Goal: Book appointment/travel/reservation

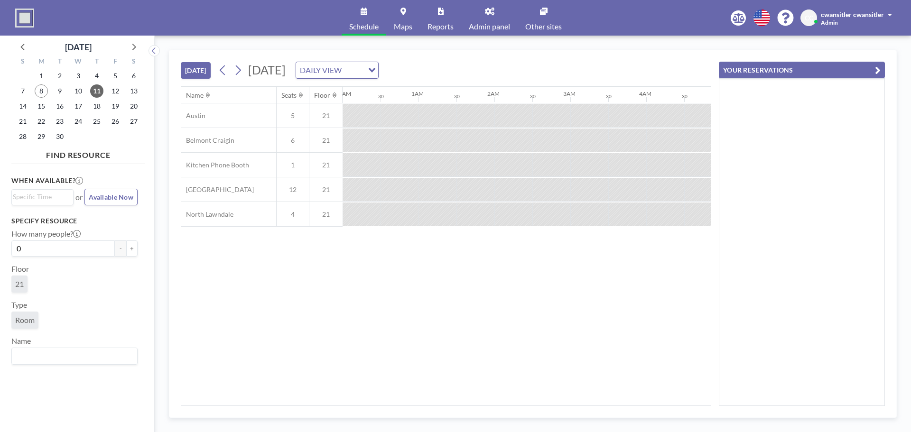
click at [195, 71] on button "[DATE]" at bounding box center [196, 70] width 30 height 17
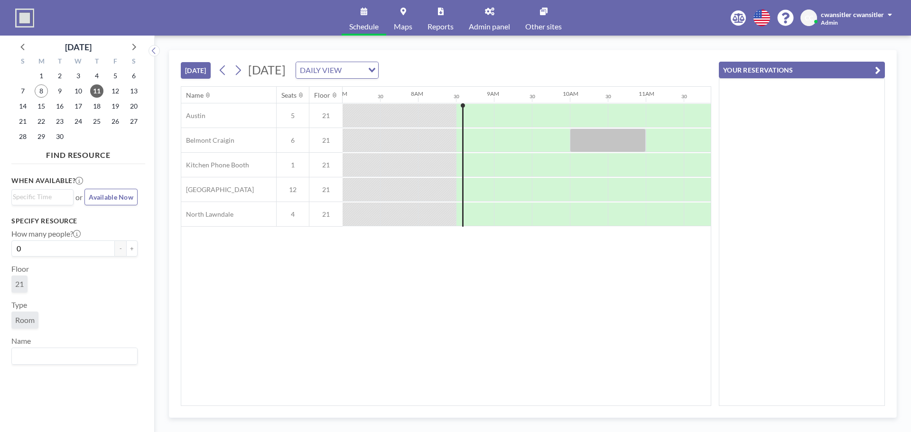
scroll to position [0, 607]
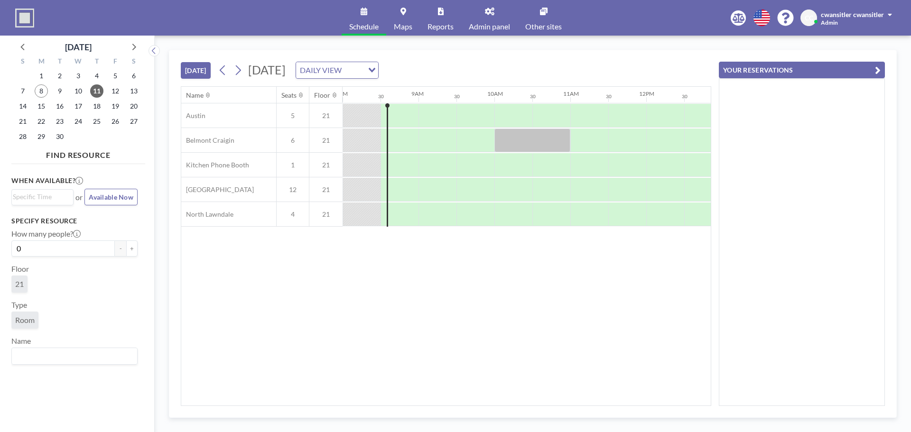
drag, startPoint x: 471, startPoint y: 401, endPoint x: 503, endPoint y: 400, distance: 31.8
click at [503, 400] on div "Name Seats Floor 12AM 30 1AM 30 2AM 30 3AM 30 4AM 30 5AM 30 6AM 30 7AM 30 8AM 3…" at bounding box center [446, 246] width 530 height 319
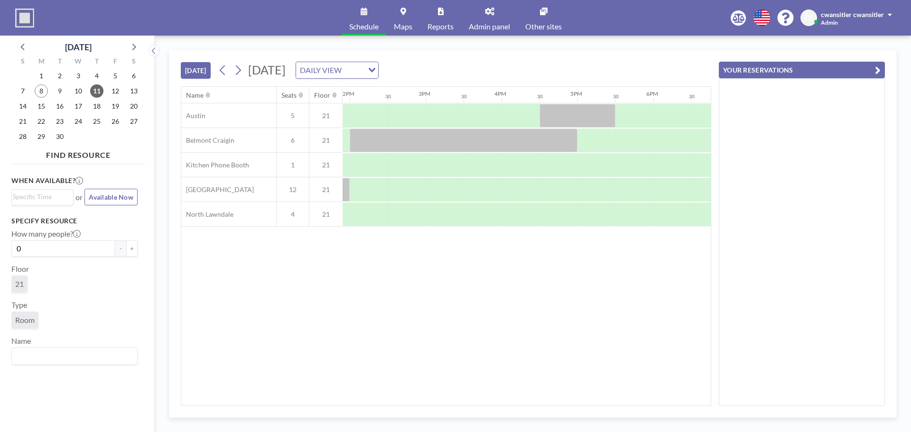
scroll to position [0, 1054]
click at [44, 107] on span "15" at bounding box center [41, 106] width 13 height 13
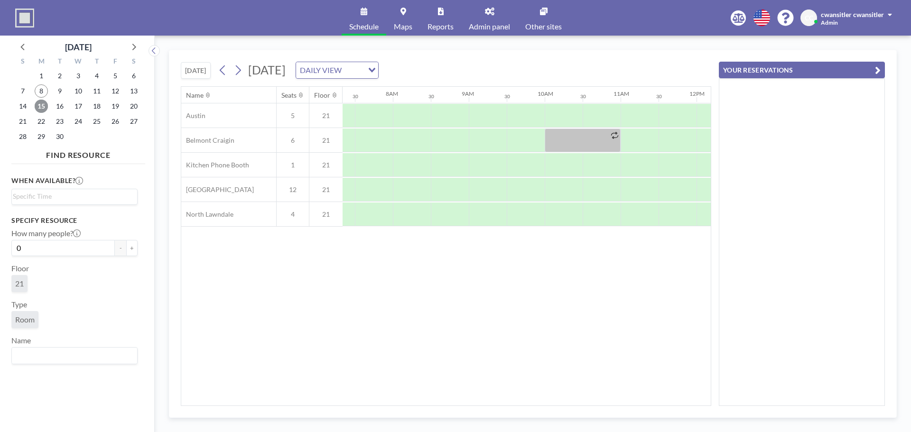
scroll to position [0, 569]
click at [57, 106] on span "16" at bounding box center [59, 106] width 13 height 13
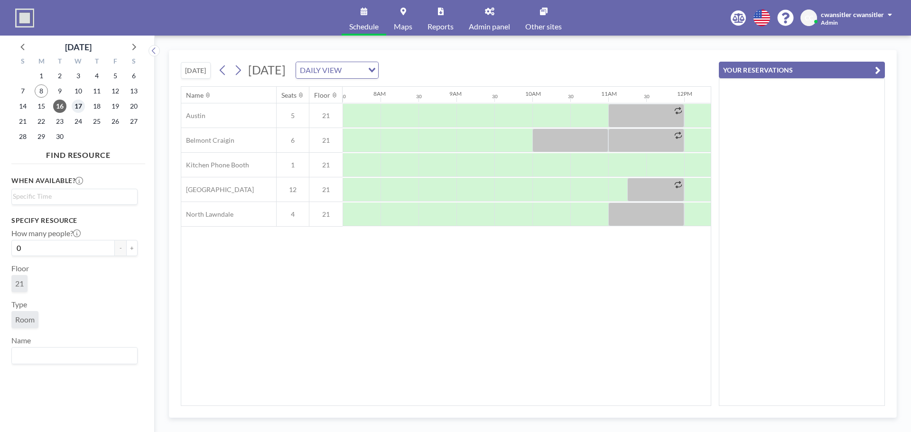
click at [79, 107] on span "17" at bounding box center [78, 106] width 13 height 13
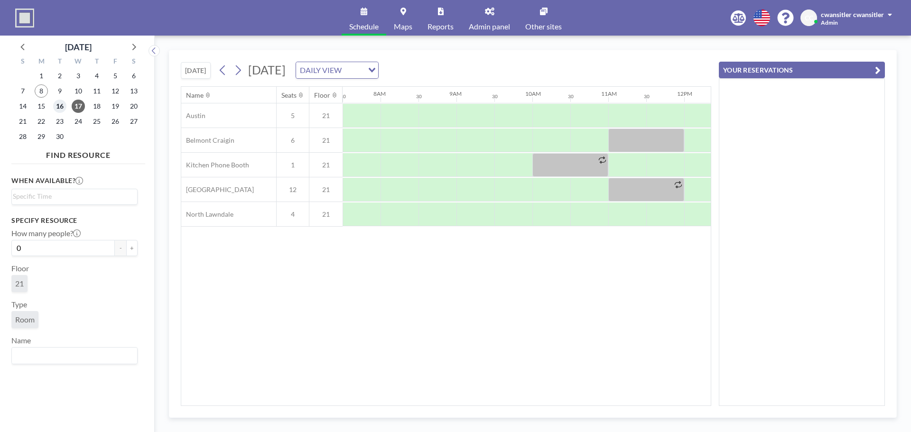
click at [63, 109] on span "16" at bounding box center [59, 106] width 13 height 13
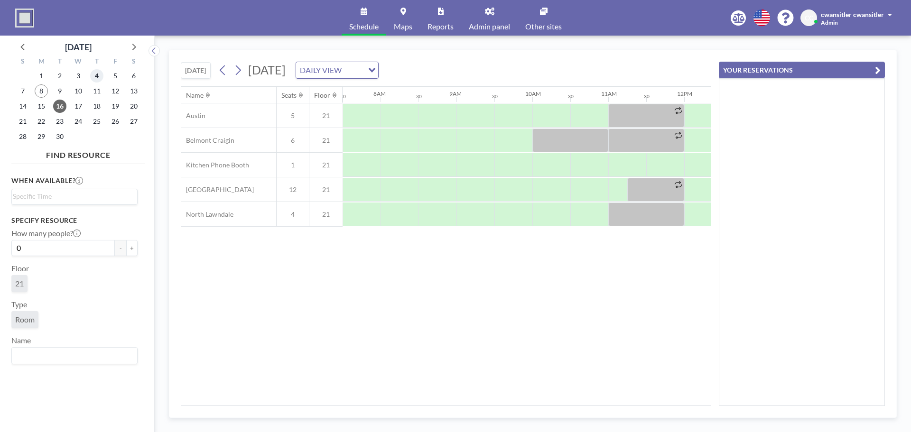
click at [98, 76] on span "4" at bounding box center [96, 75] width 13 height 13
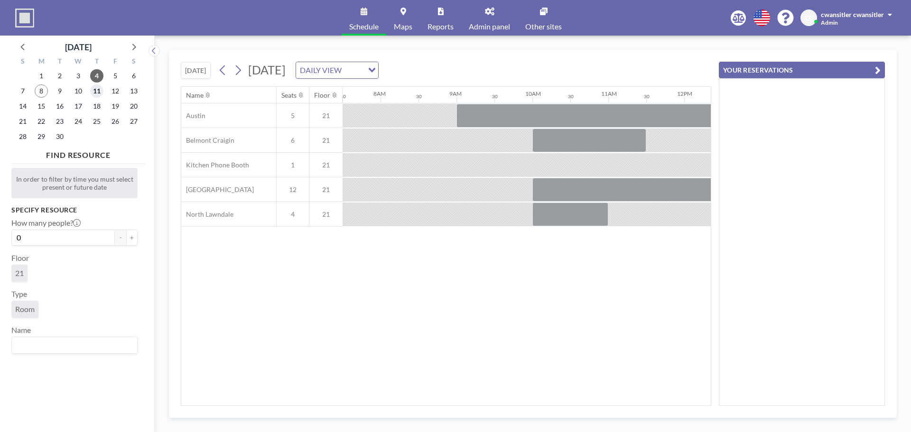
click at [95, 93] on span "11" at bounding box center [96, 90] width 13 height 13
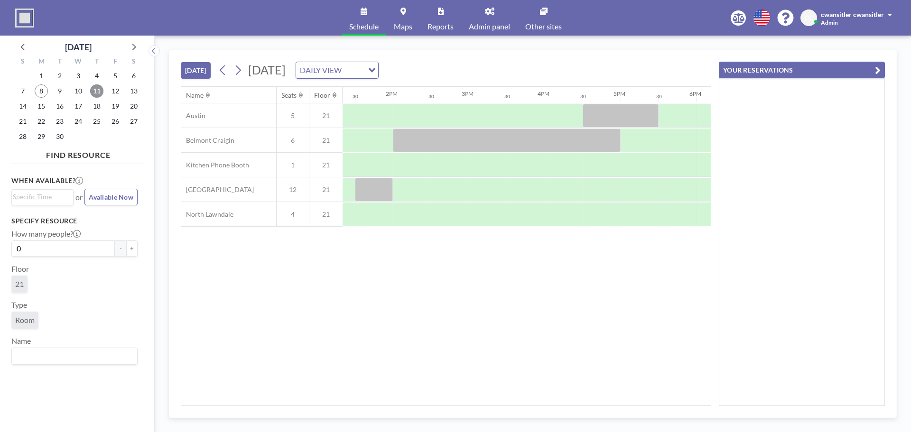
scroll to position [0, 1014]
click at [593, 215] on div at bounding box center [600, 215] width 38 height 24
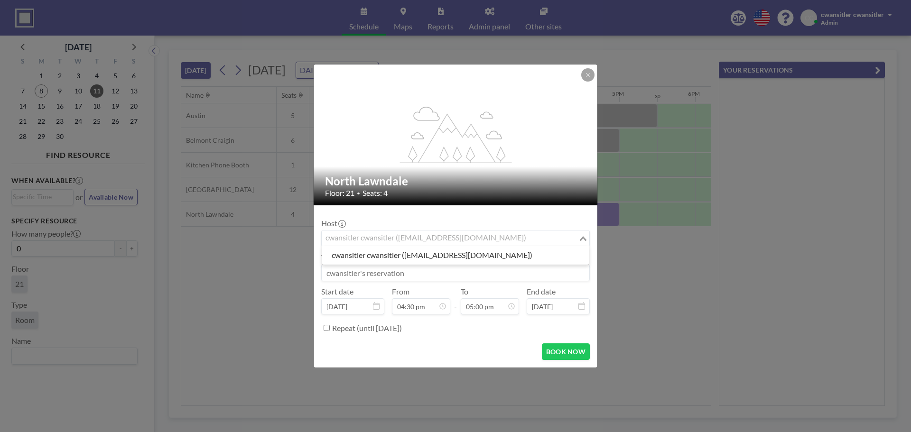
click at [493, 238] on div "cwansitler cwansitler ([EMAIL_ADDRESS][DOMAIN_NAME])" at bounding box center [450, 238] width 257 height 14
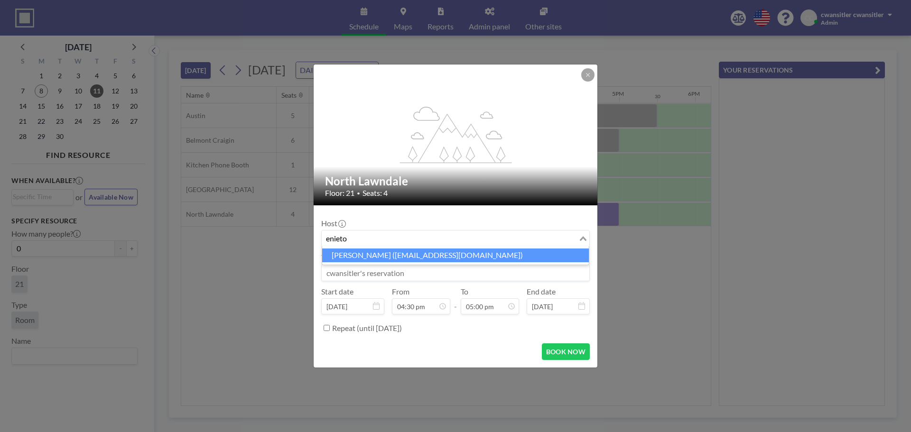
click at [480, 260] on li "[PERSON_NAME] ([EMAIL_ADDRESS][DOMAIN_NAME])" at bounding box center [455, 256] width 267 height 14
type input "enieto"
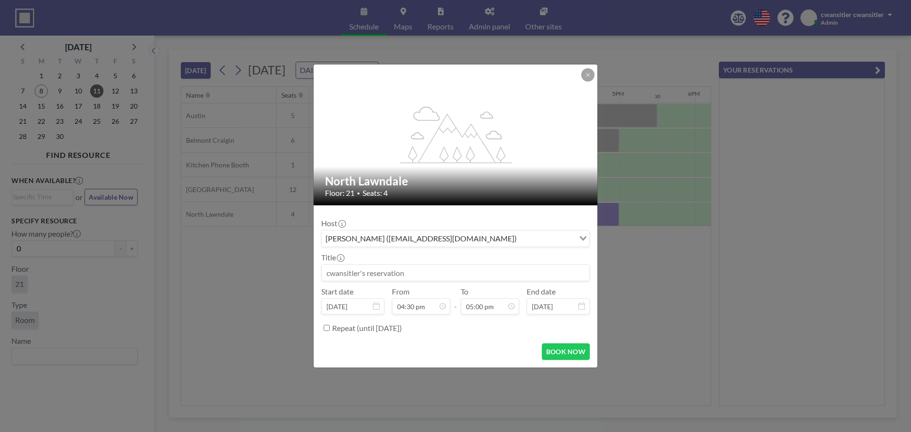
click at [474, 272] on input at bounding box center [456, 273] width 268 height 16
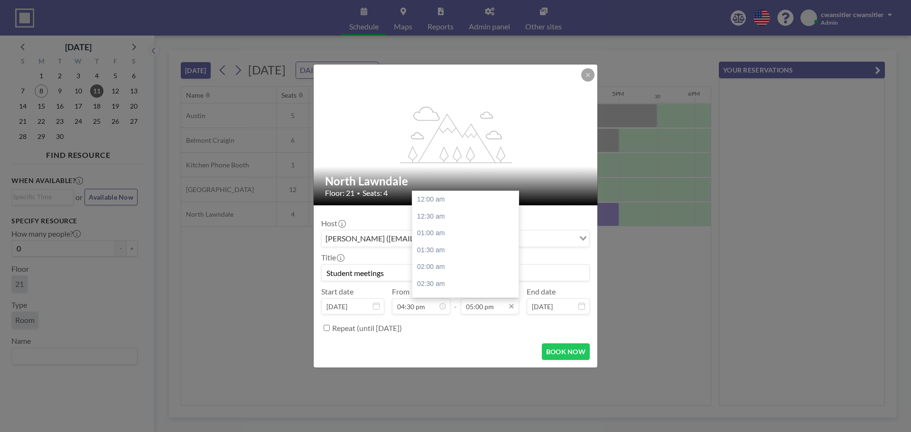
scroll to position [574, 0]
type input "Student meetings"
click at [463, 215] on div "05:30 pm" at bounding box center [467, 216] width 111 height 17
type input "05:30 pm"
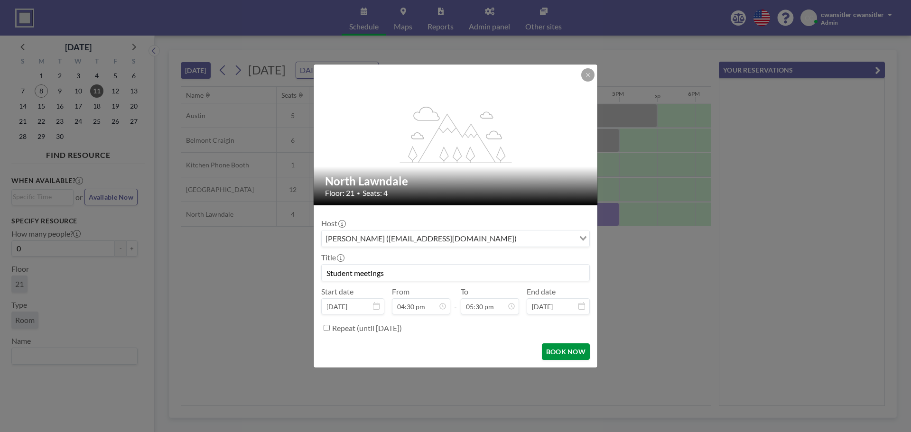
scroll to position [591, 0]
click at [559, 356] on button "BOOK NOW" at bounding box center [566, 352] width 48 height 17
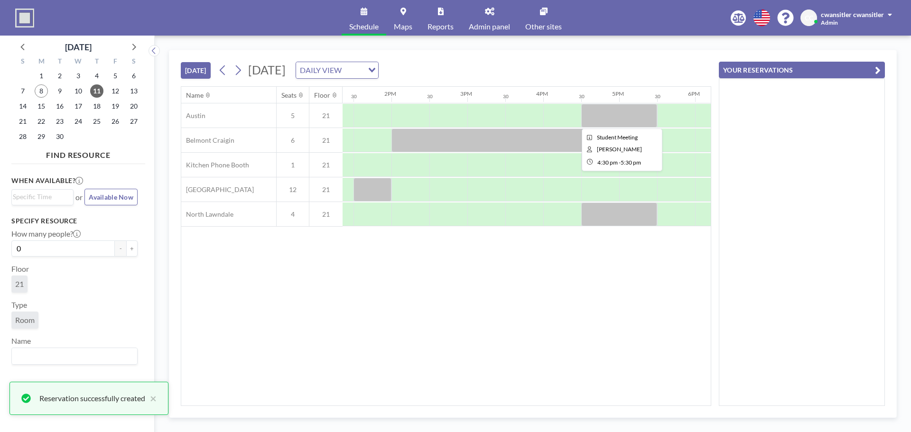
click at [626, 120] on div at bounding box center [619, 116] width 76 height 24
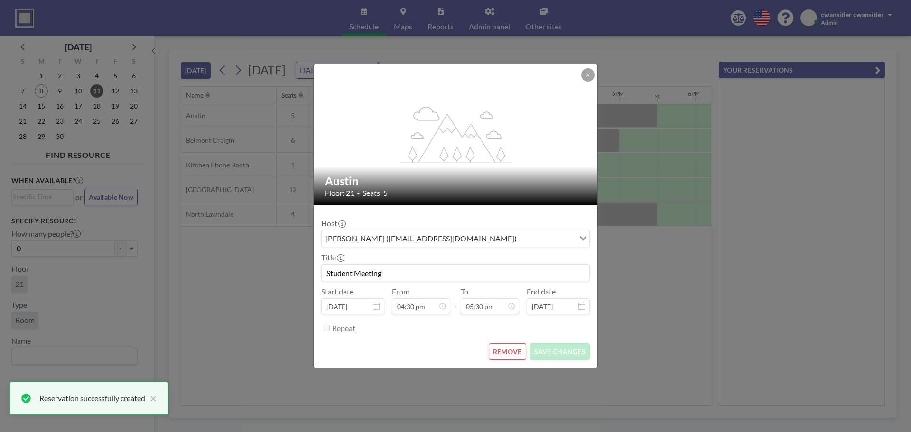
click at [510, 358] on button "REMOVE" at bounding box center [507, 352] width 37 height 17
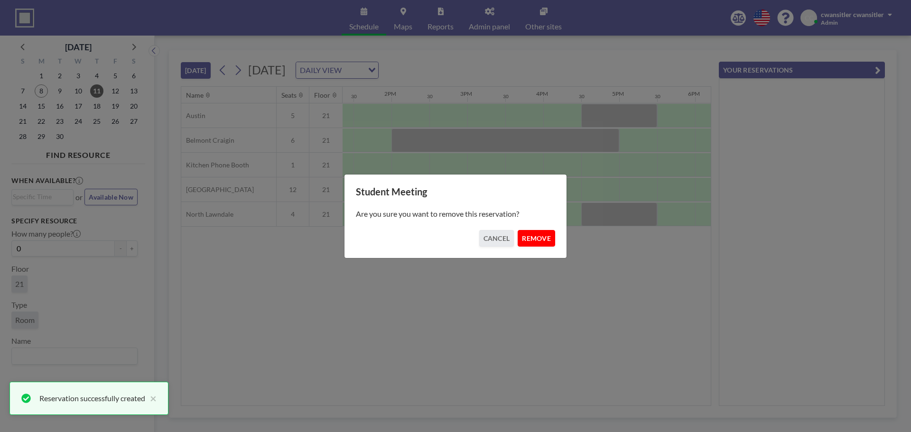
click at [542, 243] on button "REMOVE" at bounding box center [536, 238] width 37 height 17
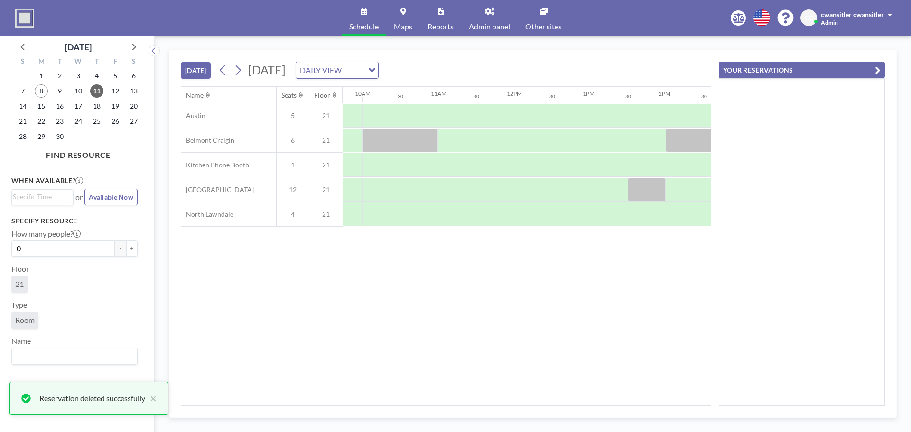
scroll to position [0, 582]
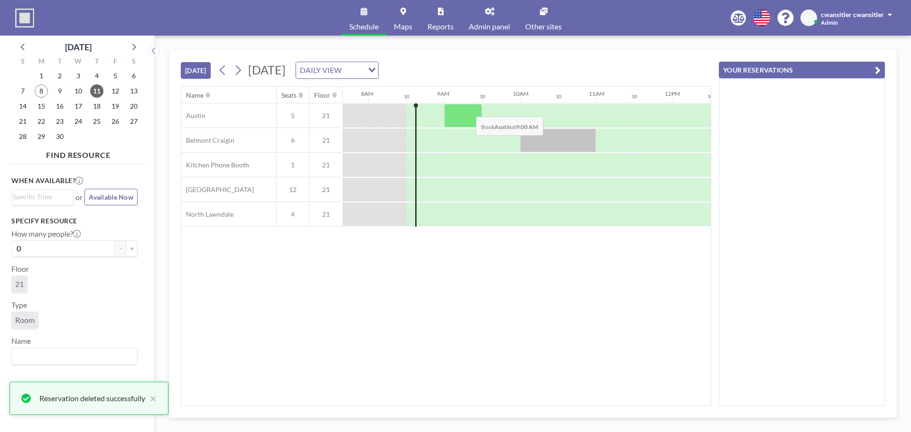
click at [468, 110] on div at bounding box center [463, 116] width 38 height 24
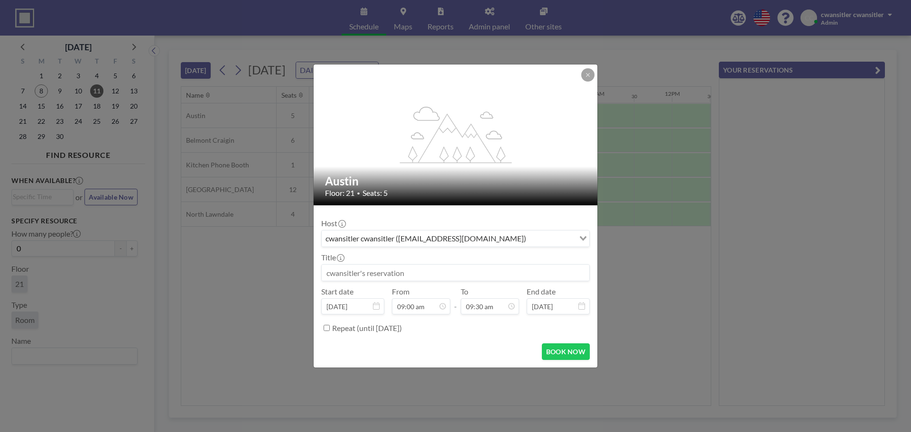
click at [415, 272] on input at bounding box center [456, 273] width 268 height 16
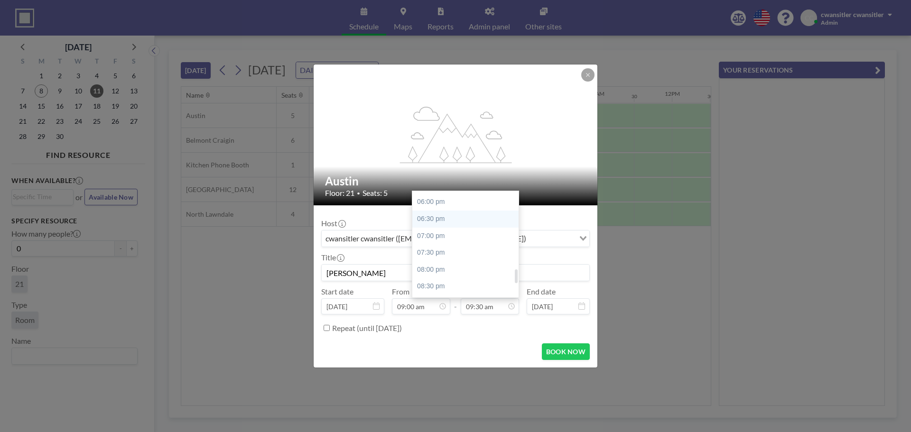
scroll to position [558, 0]
type input "[PERSON_NAME]"
click at [476, 213] on div "05:00 pm" at bounding box center [467, 215] width 111 height 17
type input "05:00 pm"
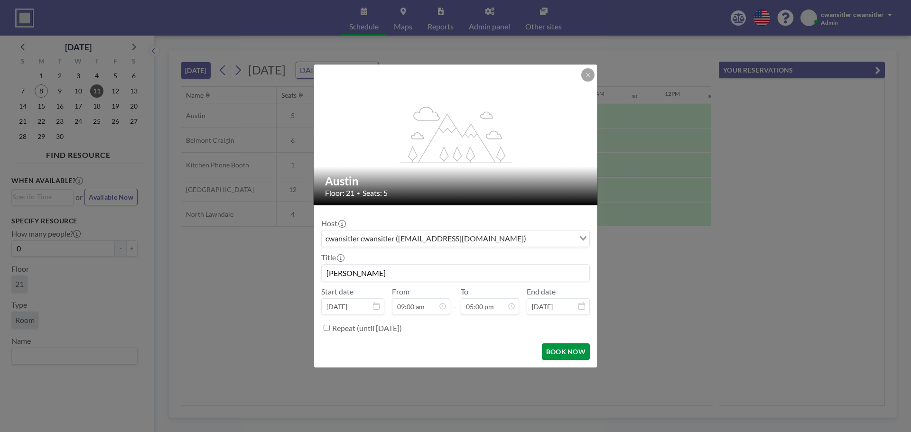
click at [562, 345] on button "BOOK NOW" at bounding box center [566, 352] width 48 height 17
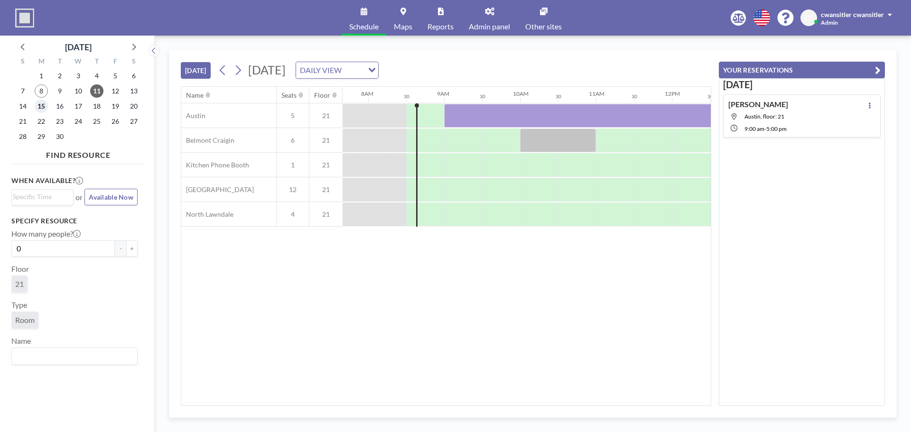
click at [37, 104] on span "15" at bounding box center [41, 106] width 13 height 13
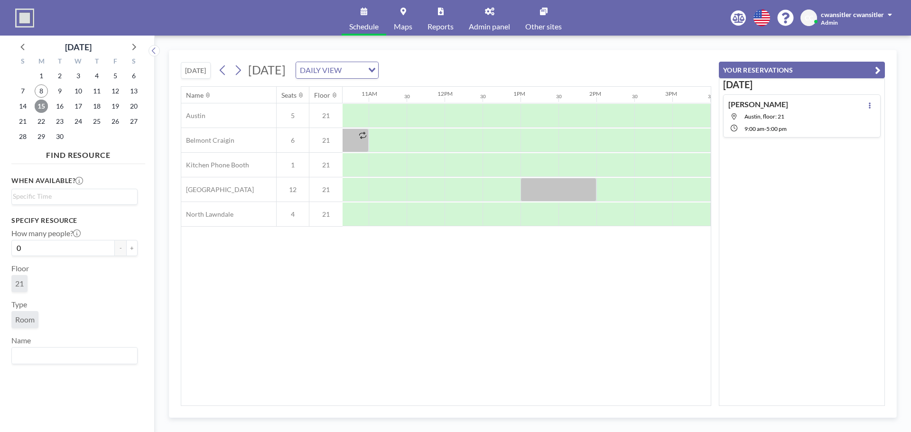
scroll to position [0, 798]
drag, startPoint x: 490, startPoint y: 401, endPoint x: 477, endPoint y: 403, distance: 12.7
click at [477, 403] on div "Name Seats Floor 12AM 30 1AM 30 2AM 30 3AM 30 4AM 30 5AM 30 6AM 30 7AM 30 8AM 3…" at bounding box center [446, 246] width 530 height 319
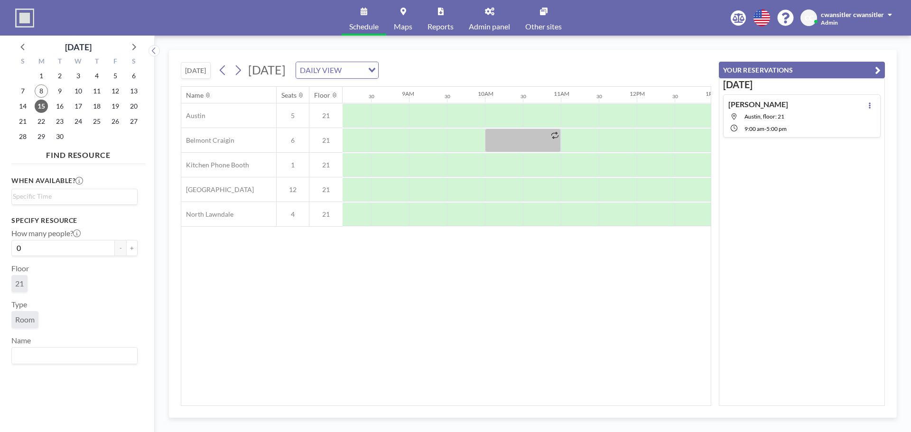
scroll to position [0, 582]
click at [456, 113] on div at bounding box center [463, 116] width 38 height 24
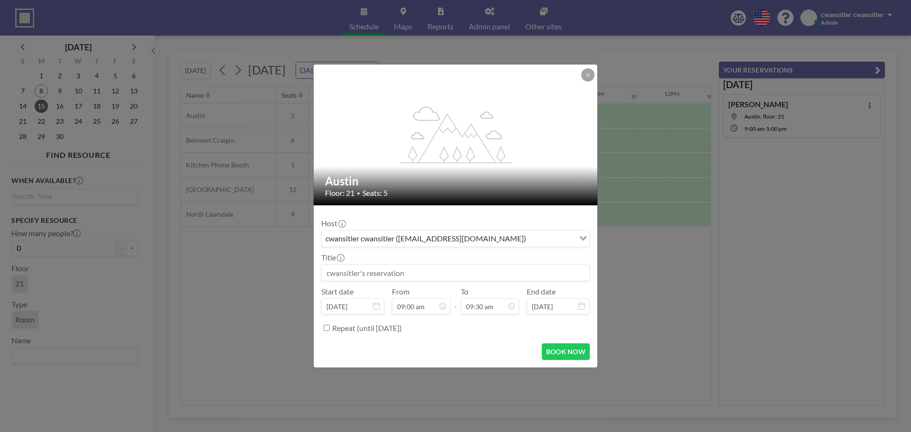
click at [389, 279] on input at bounding box center [456, 273] width 268 height 16
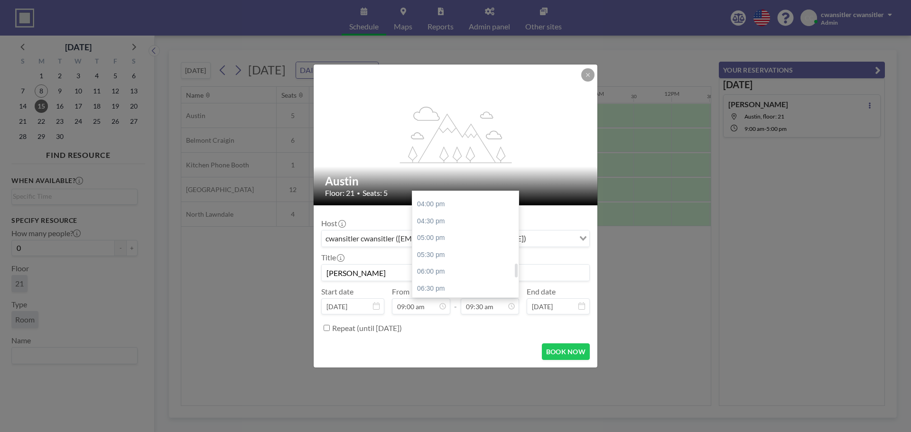
scroll to position [558, 0]
type input "[PERSON_NAME]"
click at [462, 217] on div "05:00 pm" at bounding box center [467, 215] width 111 height 17
type input "05:00 pm"
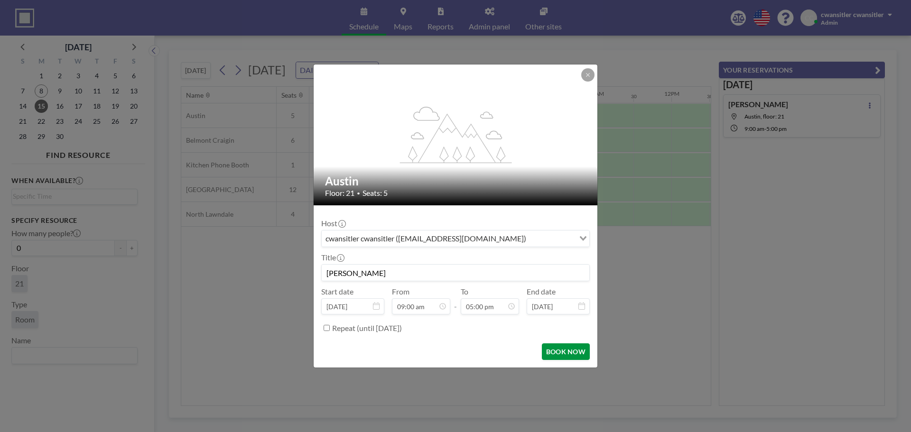
scroll to position [574, 0]
click at [575, 350] on button "BOOK NOW" at bounding box center [566, 352] width 48 height 17
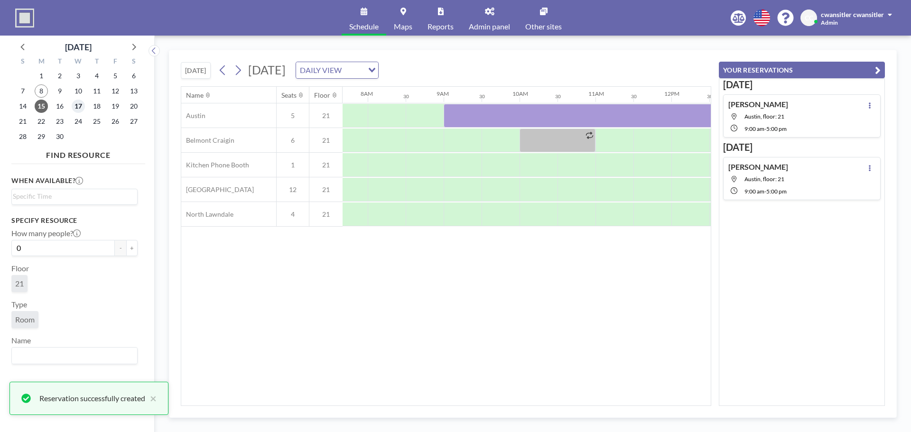
click at [81, 107] on span "17" at bounding box center [78, 106] width 13 height 13
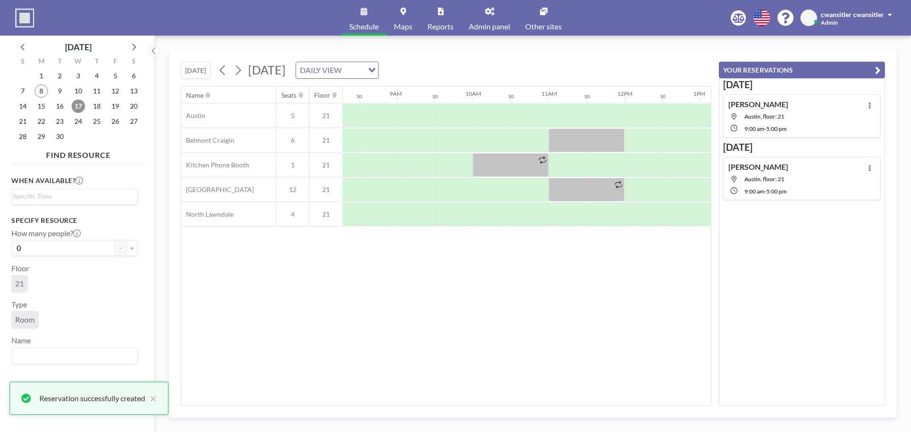
scroll to position [0, 627]
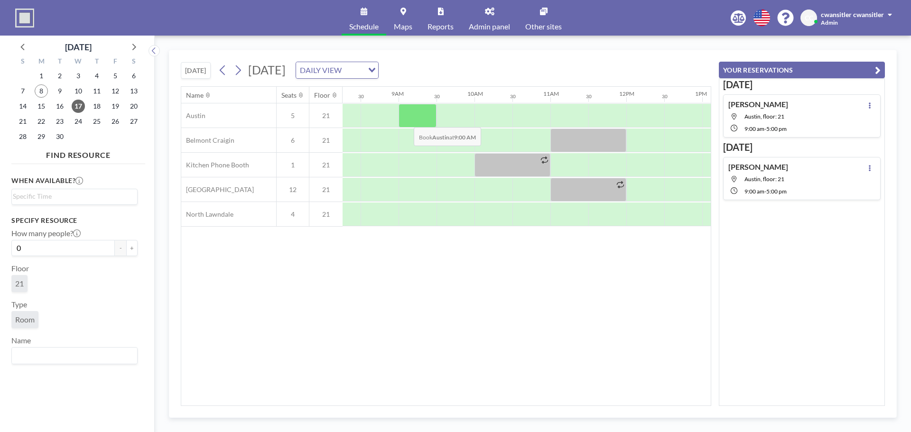
click at [409, 113] on div at bounding box center [418, 116] width 38 height 24
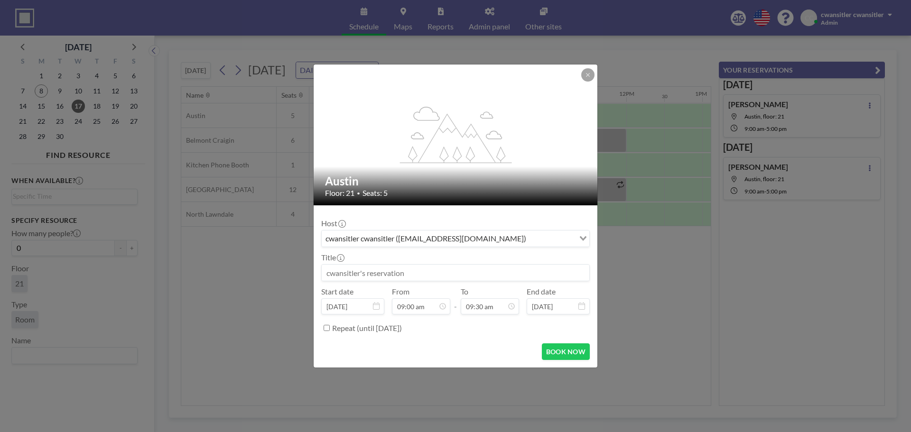
click at [377, 277] on input at bounding box center [456, 273] width 268 height 16
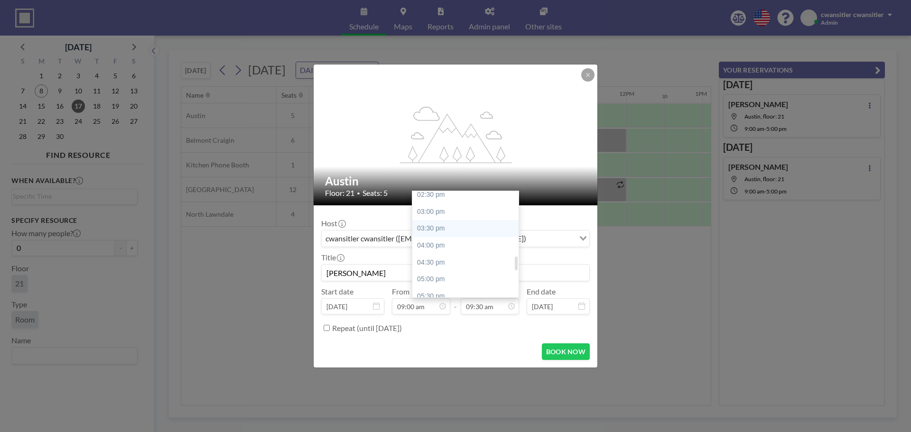
scroll to position [511, 0]
type input "[PERSON_NAME]"
click at [470, 262] on div "05:00 pm" at bounding box center [467, 263] width 111 height 17
type input "05:00 pm"
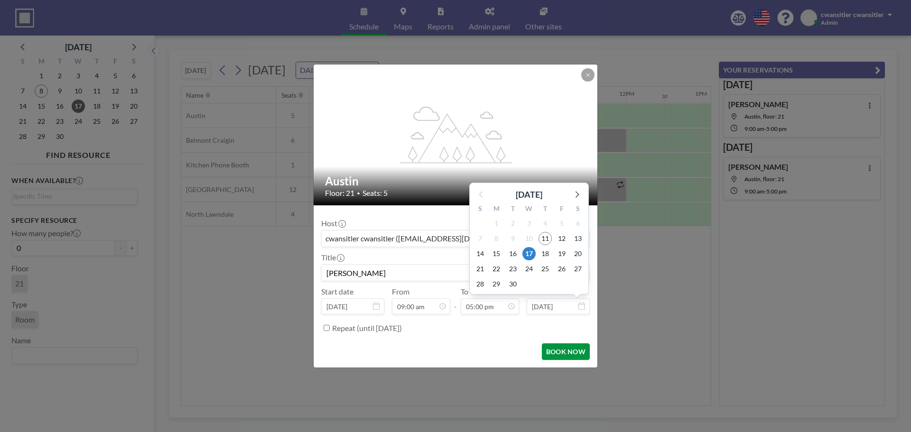
scroll to position [574, 0]
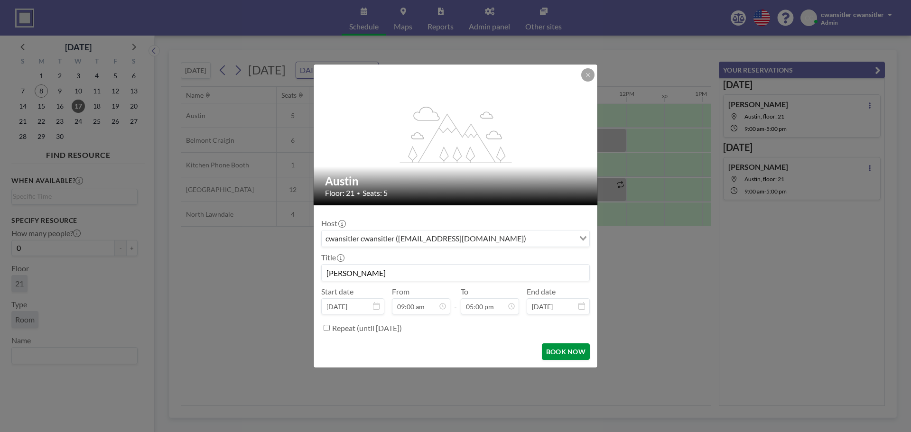
click at [563, 355] on button "BOOK NOW" at bounding box center [566, 352] width 48 height 17
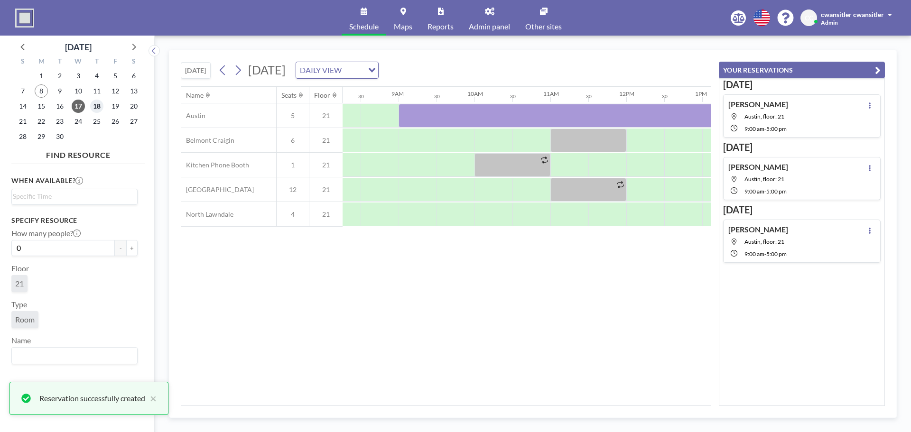
click at [100, 104] on span "18" at bounding box center [96, 106] width 13 height 13
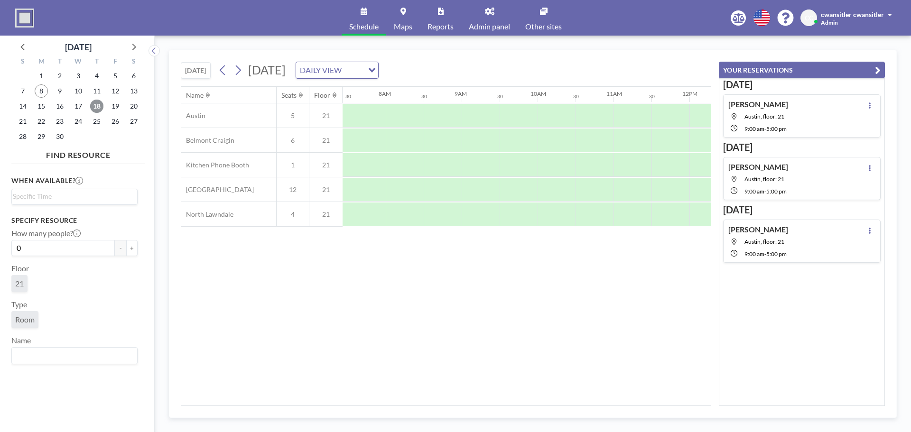
scroll to position [0, 560]
click at [481, 109] on div at bounding box center [485, 116] width 38 height 24
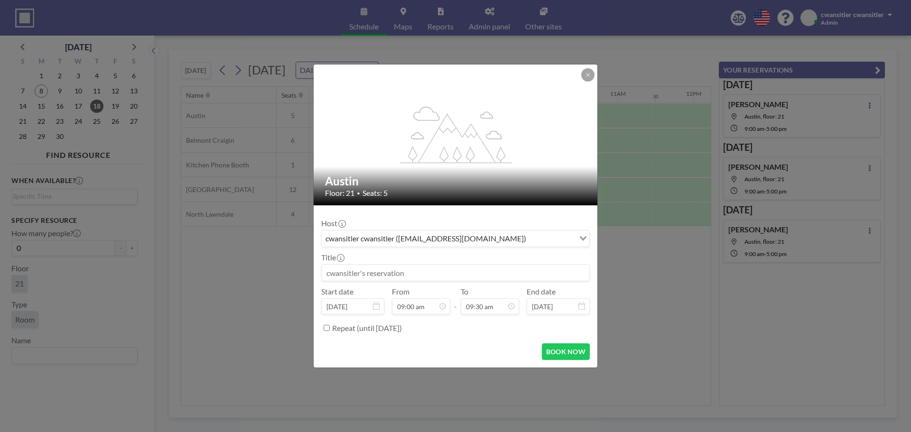
click at [446, 273] on input at bounding box center [456, 273] width 268 height 16
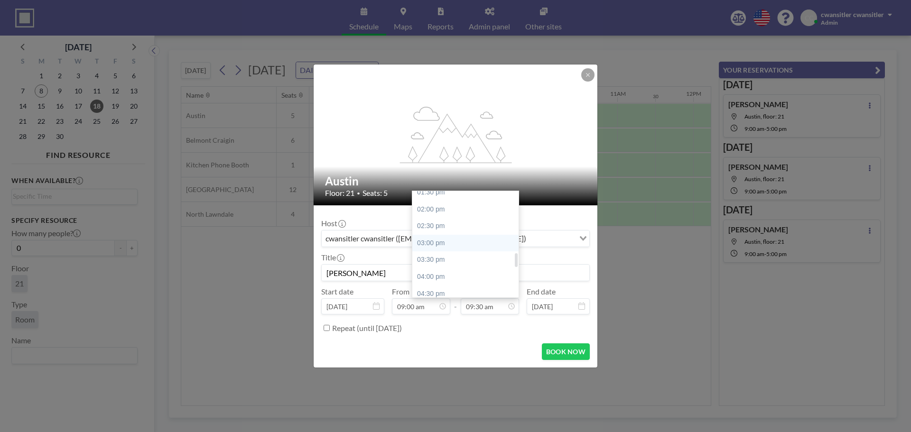
scroll to position [511, 0]
type input "[PERSON_NAME]"
click at [467, 261] on div "05:00 pm" at bounding box center [467, 263] width 111 height 17
type input "05:00 pm"
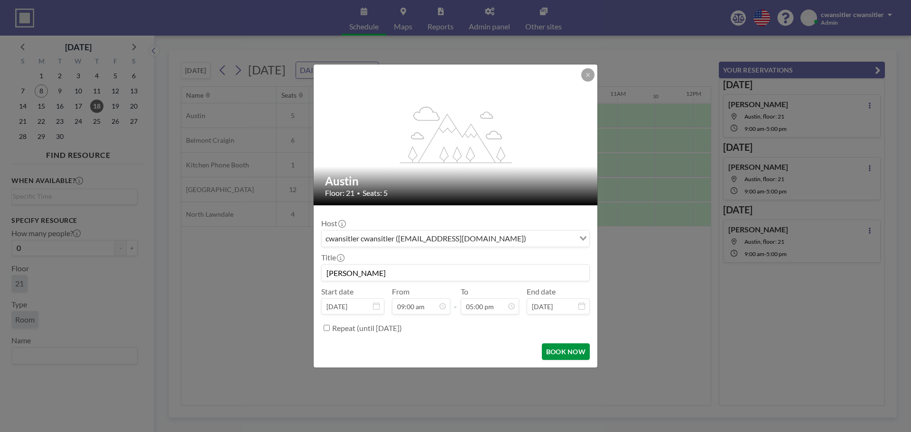
click at [557, 352] on button "BOOK NOW" at bounding box center [566, 352] width 48 height 17
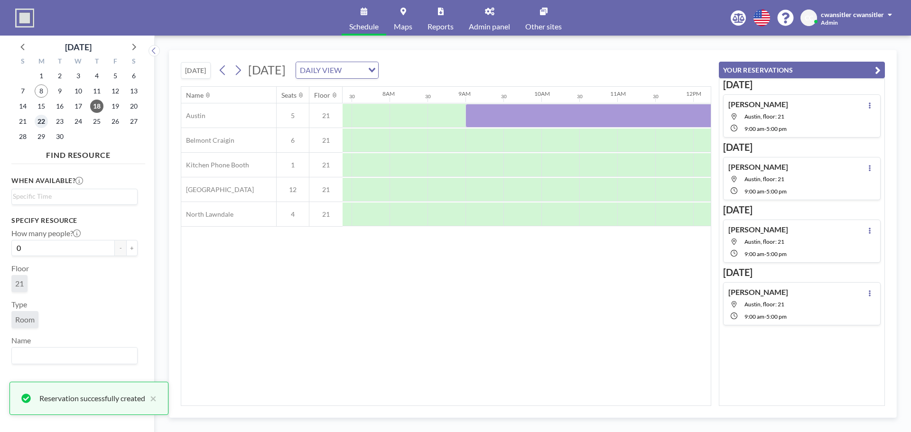
click at [41, 120] on span "22" at bounding box center [41, 121] width 13 height 13
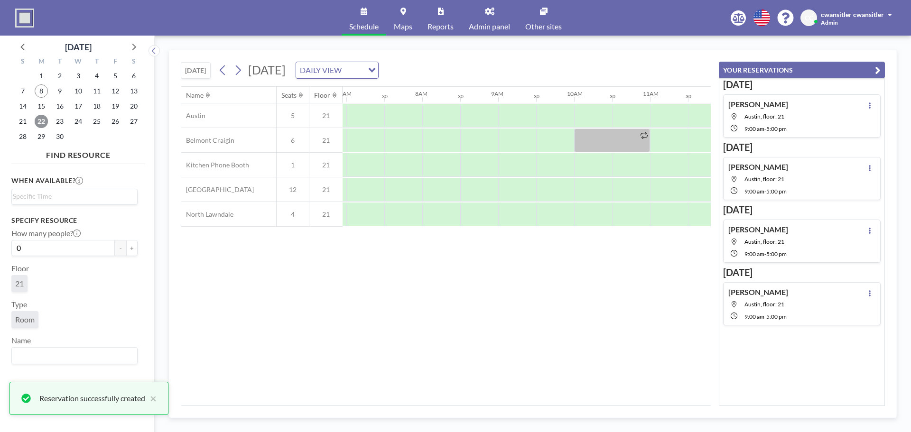
scroll to position [0, 569]
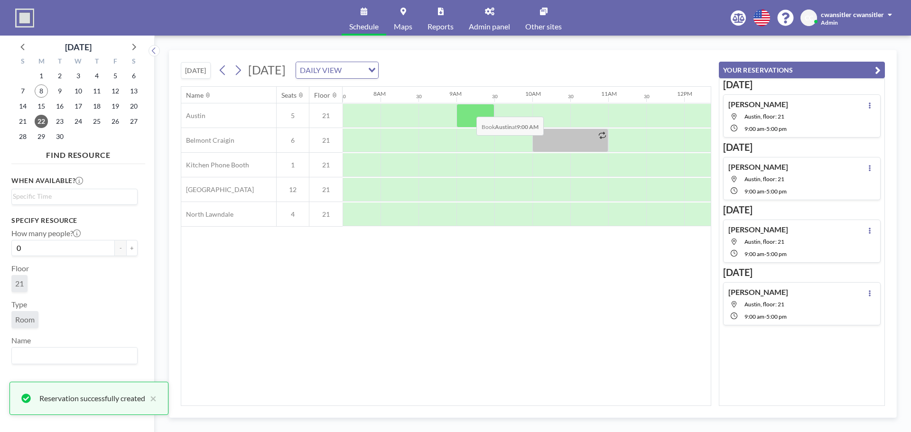
click at [469, 110] on div at bounding box center [475, 116] width 38 height 24
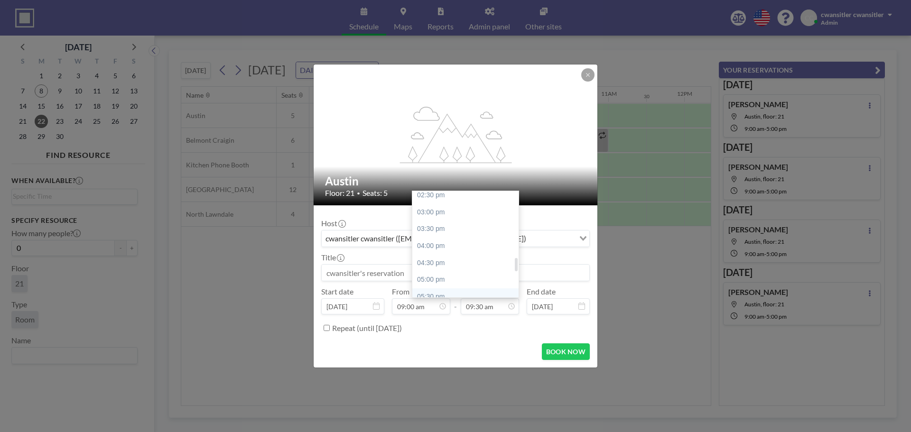
scroll to position [511, 0]
click at [476, 264] on div "05:00 pm" at bounding box center [467, 263] width 111 height 17
type input "05:00 pm"
click at [452, 272] on input at bounding box center [456, 273] width 268 height 16
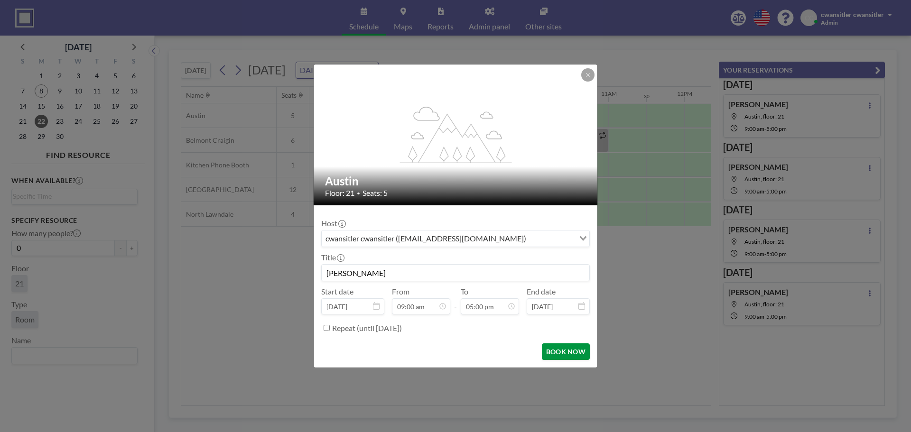
scroll to position [574, 0]
type input "[PERSON_NAME]"
click at [581, 351] on button "BOOK NOW" at bounding box center [566, 352] width 48 height 17
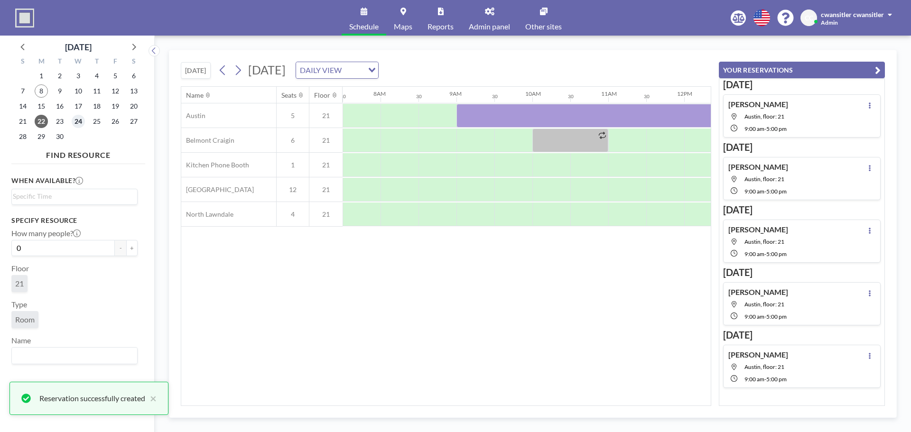
click at [80, 118] on span "24" at bounding box center [78, 121] width 13 height 13
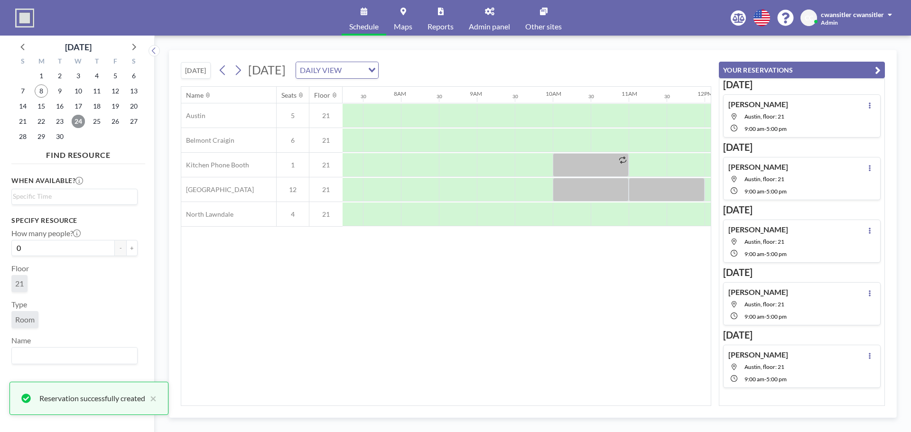
scroll to position [0, 569]
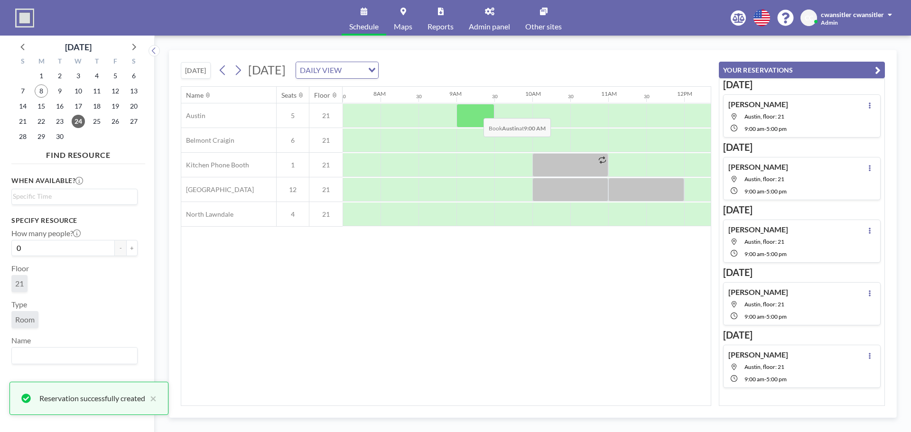
drag, startPoint x: 462, startPoint y: 117, endPoint x: 476, endPoint y: 111, distance: 15.1
click at [476, 111] on div at bounding box center [475, 116] width 38 height 24
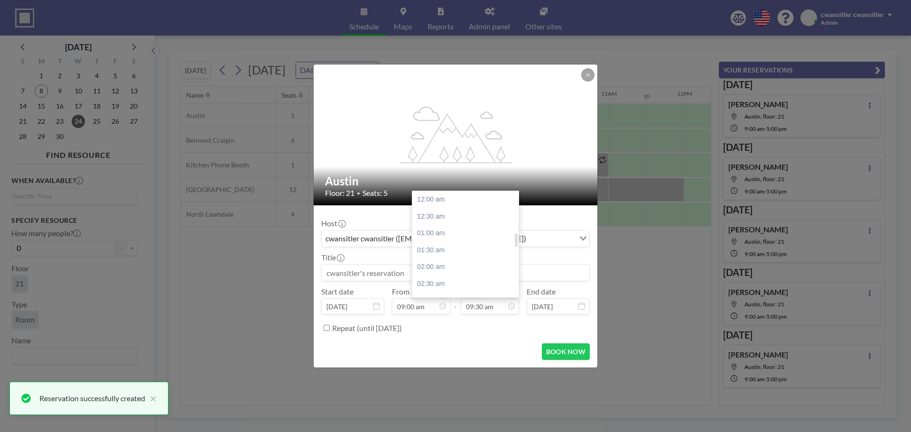
scroll to position [321, 0]
click at [409, 272] on input at bounding box center [456, 273] width 268 height 16
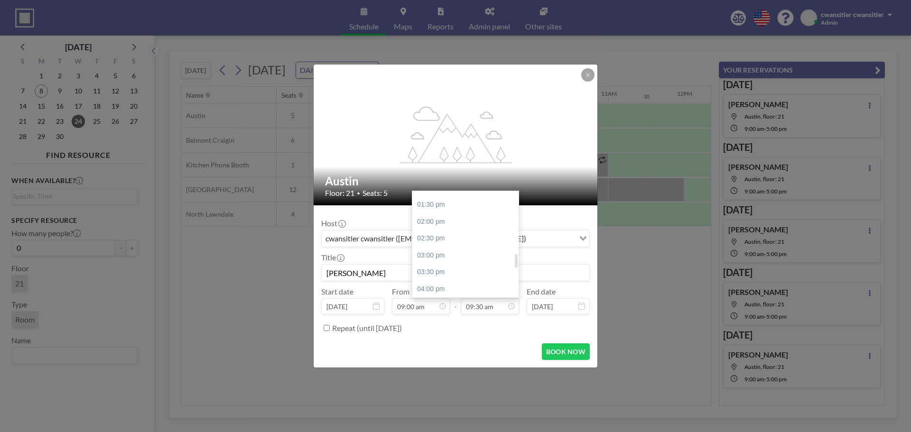
scroll to position [511, 0]
type input "[PERSON_NAME]"
click at [480, 264] on div "05:00 pm" at bounding box center [467, 263] width 111 height 17
type input "05:00 pm"
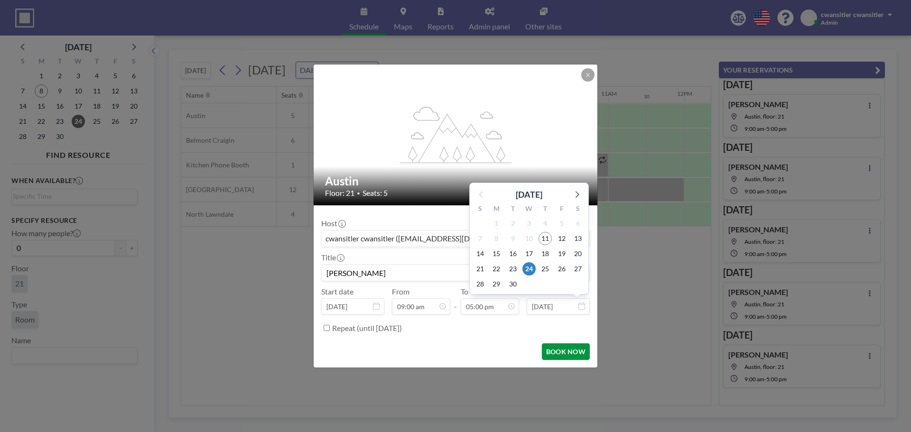
scroll to position [574, 0]
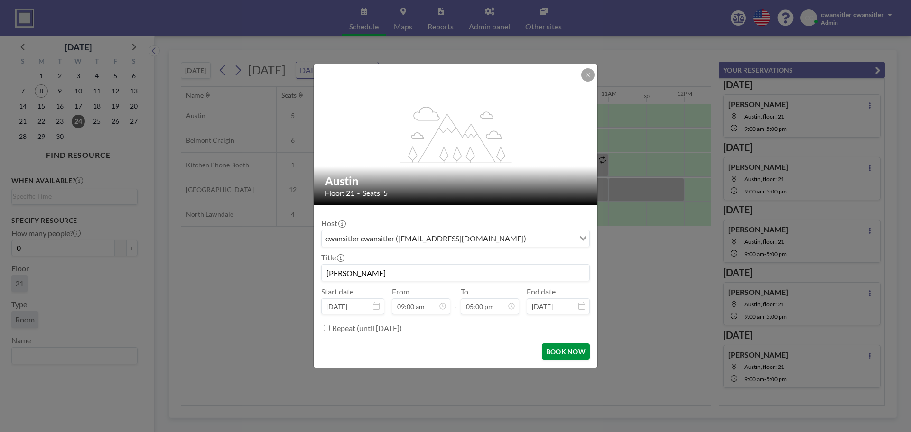
click at [572, 351] on button "BOOK NOW" at bounding box center [566, 352] width 48 height 17
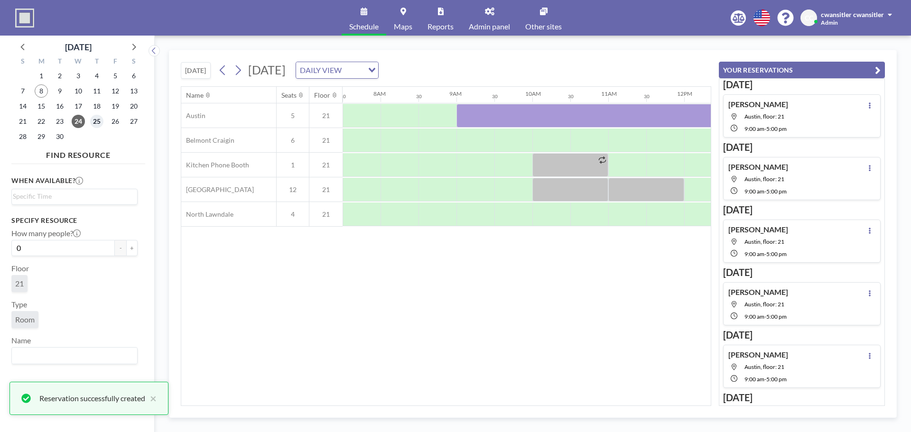
click at [94, 122] on span "25" at bounding box center [96, 121] width 13 height 13
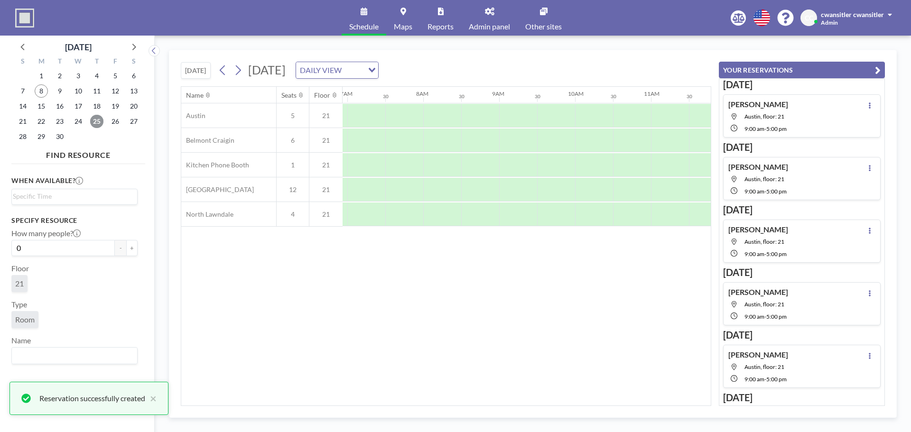
scroll to position [0, 569]
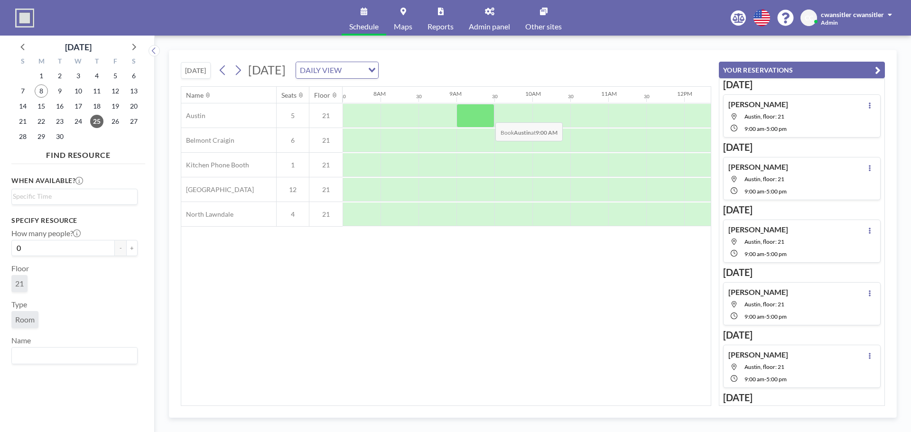
click at [488, 115] on div at bounding box center [475, 116] width 38 height 24
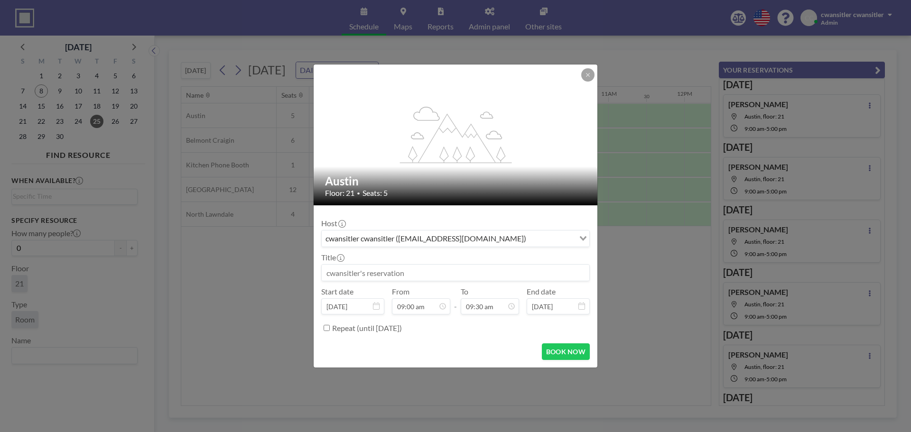
click at [428, 269] on input at bounding box center [456, 273] width 268 height 16
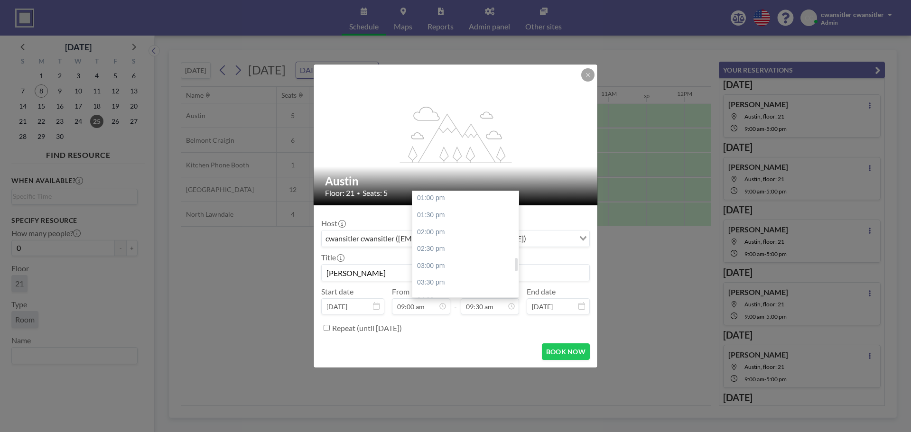
scroll to position [511, 0]
type input "[PERSON_NAME]"
click at [475, 256] on div "05:00 pm" at bounding box center [467, 263] width 111 height 17
type input "05:00 pm"
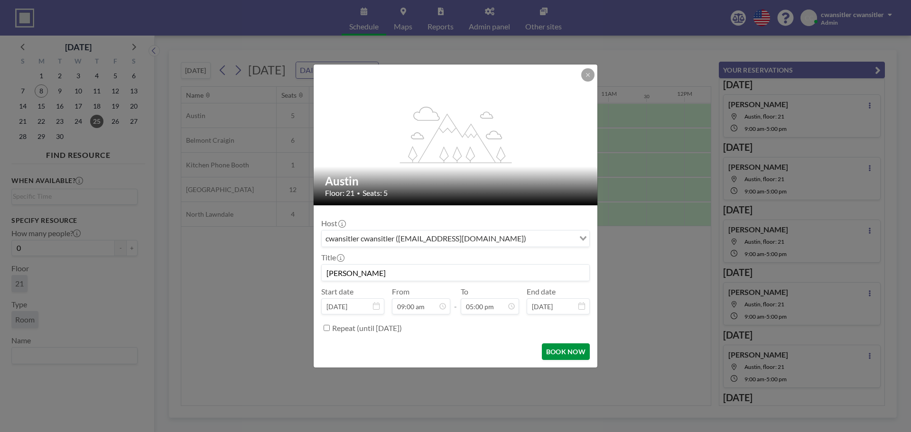
scroll to position [574, 0]
click at [568, 353] on button "BOOK NOW" at bounding box center [566, 352] width 48 height 17
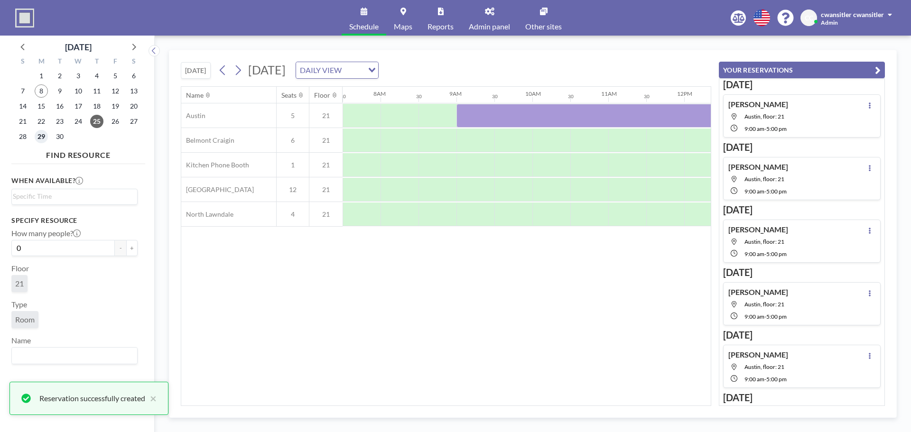
click at [42, 136] on span "29" at bounding box center [41, 136] width 13 height 13
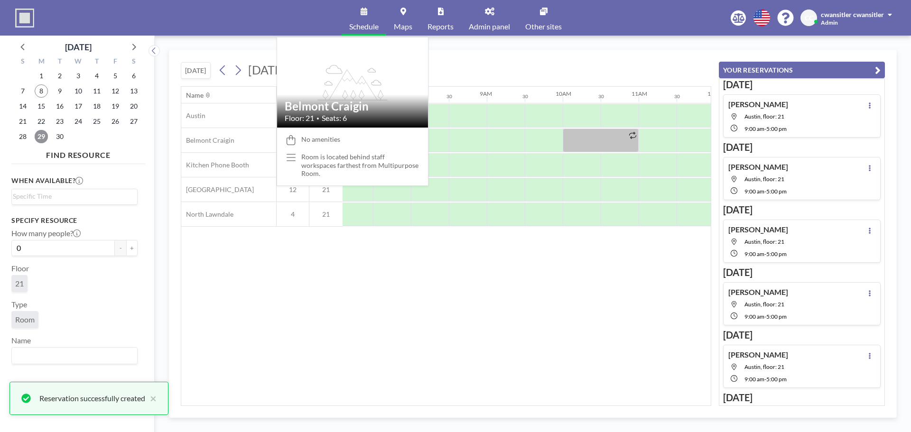
scroll to position [0, 569]
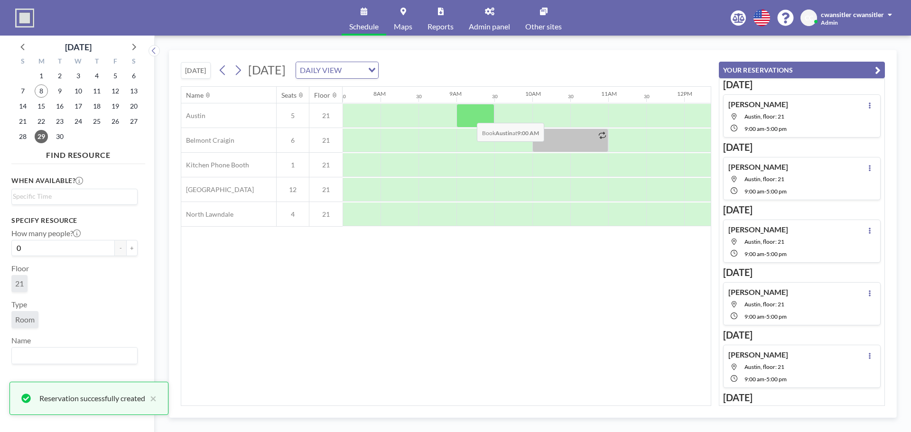
click at [474, 115] on div at bounding box center [475, 116] width 38 height 24
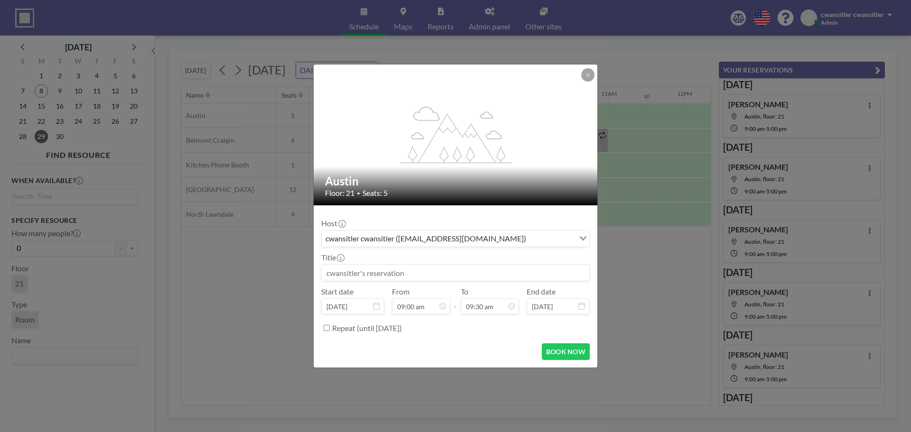
scroll to position [304, 0]
click at [419, 270] on input at bounding box center [456, 273] width 268 height 16
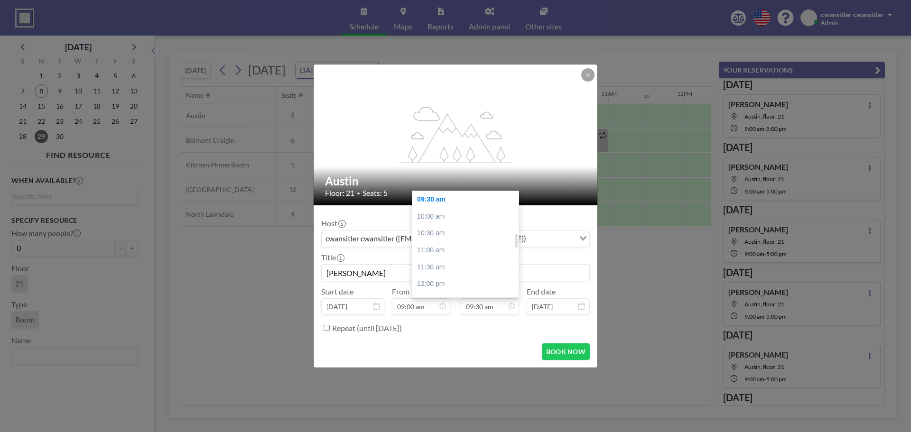
scroll to position [511, 0]
type input "[PERSON_NAME]"
click at [480, 262] on div "05:00 pm" at bounding box center [467, 263] width 111 height 17
type input "05:00 pm"
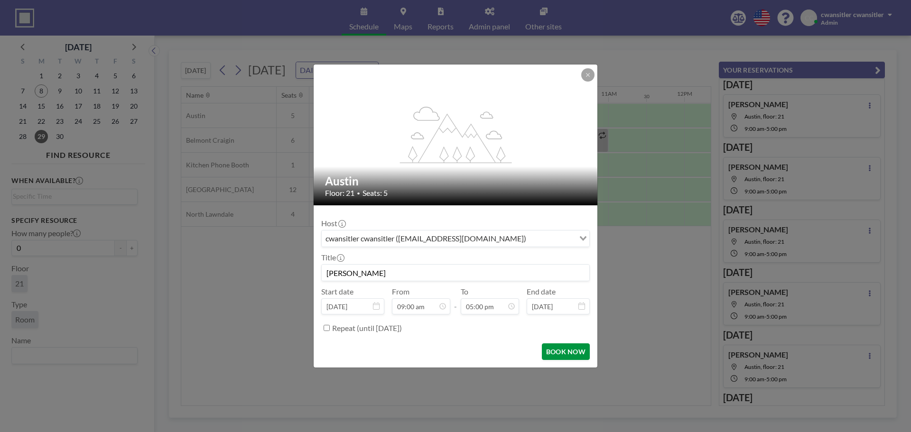
click at [568, 345] on button "BOOK NOW" at bounding box center [566, 352] width 48 height 17
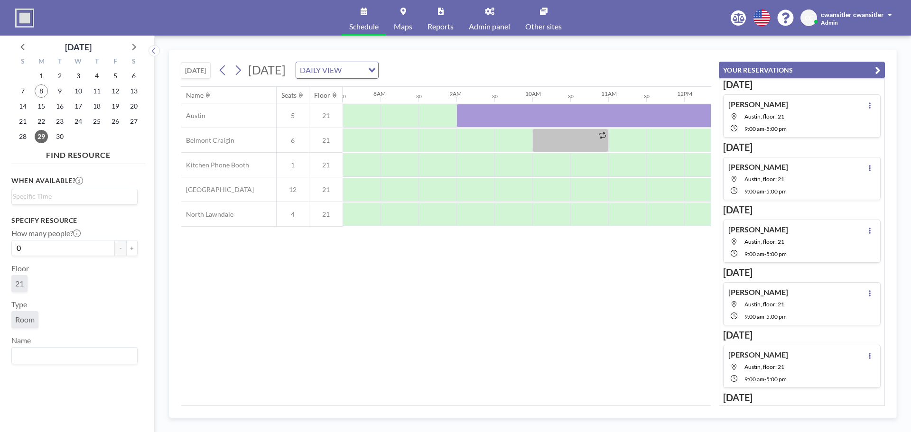
click at [199, 71] on button "[DATE]" at bounding box center [196, 70] width 30 height 17
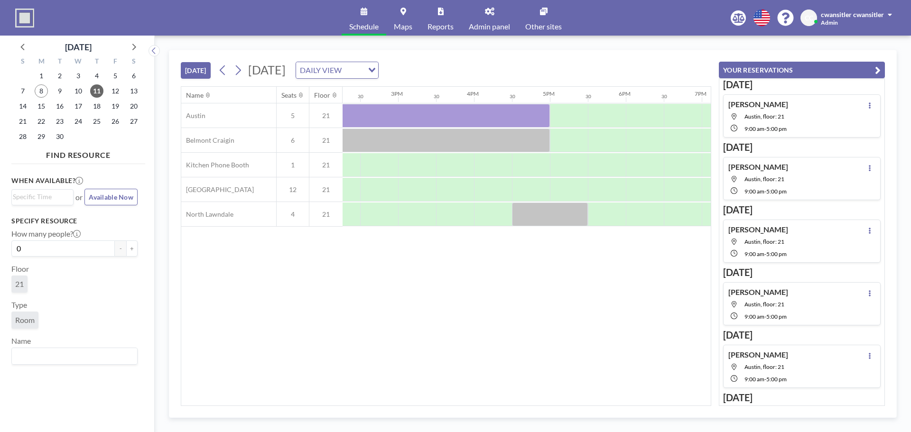
scroll to position [0, 1101]
